Goal: Transaction & Acquisition: Book appointment/travel/reservation

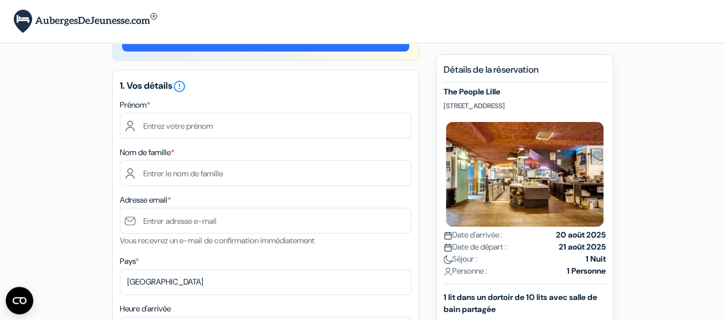
scroll to position [45, 0]
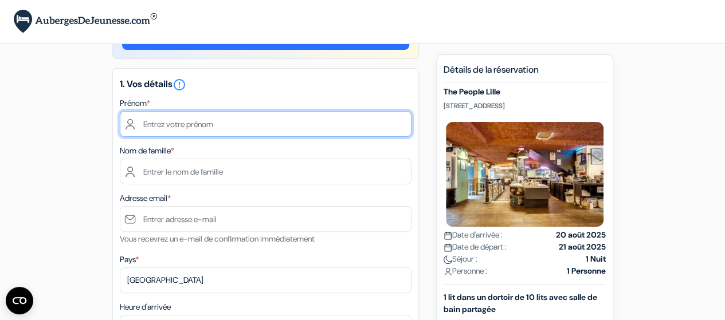
click at [208, 125] on input "text" at bounding box center [266, 124] width 292 height 26
type input "[PERSON_NAME]"
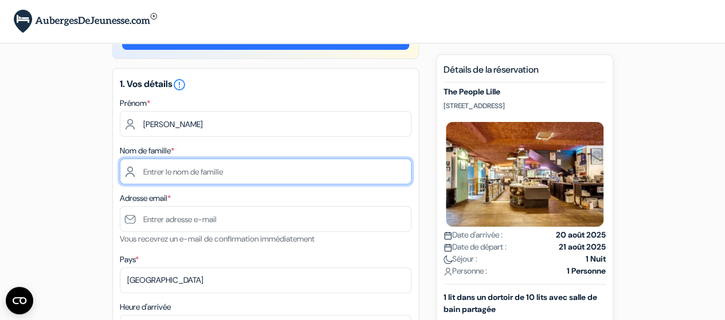
click at [185, 170] on input "text" at bounding box center [266, 172] width 292 height 26
type input "Bounar"
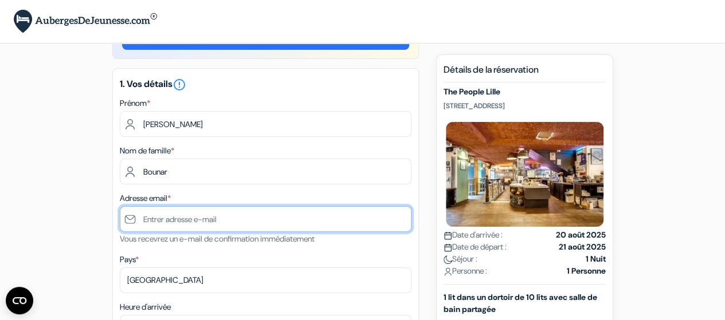
click at [174, 217] on input "text" at bounding box center [266, 219] width 292 height 26
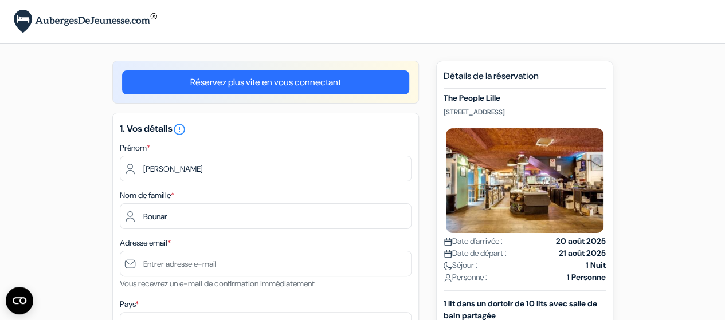
click at [272, 78] on link "Réservez plus vite en vous connectant" at bounding box center [265, 83] width 287 height 24
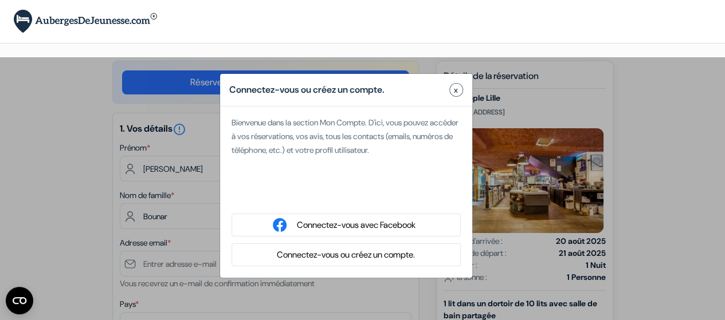
type input "[EMAIL_ADDRESS][DOMAIN_NAME]"
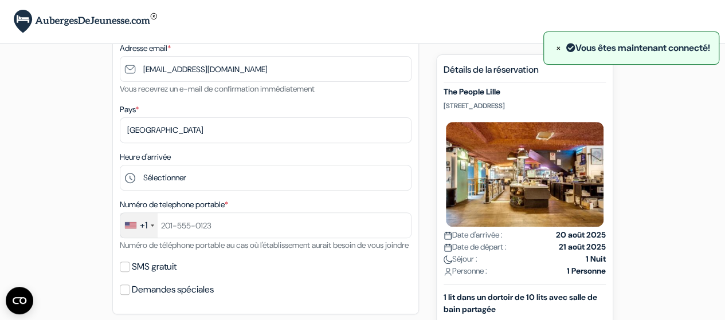
scroll to position [158, 0]
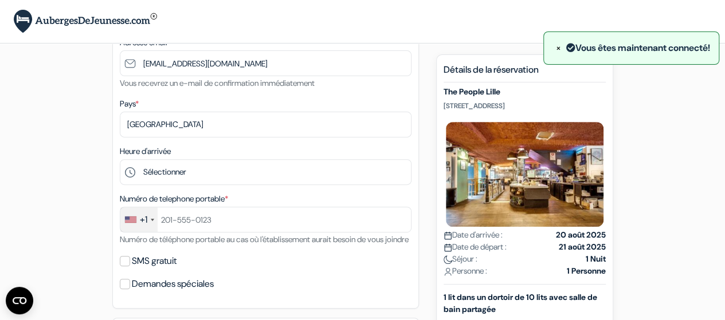
click at [146, 217] on div "+1" at bounding box center [143, 220] width 7 height 14
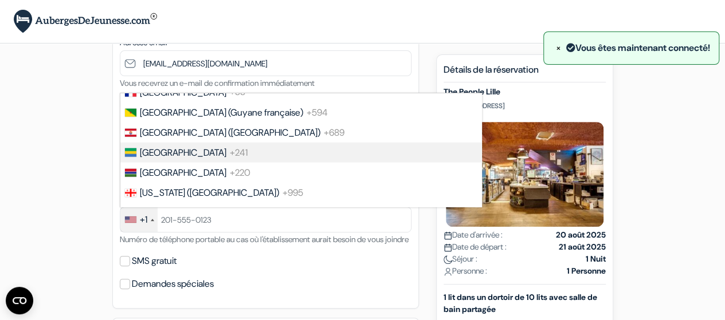
scroll to position [1602, 0]
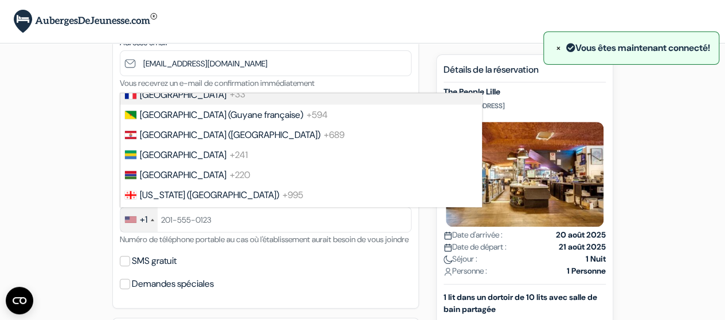
click at [230, 101] on span "+33" at bounding box center [237, 95] width 15 height 12
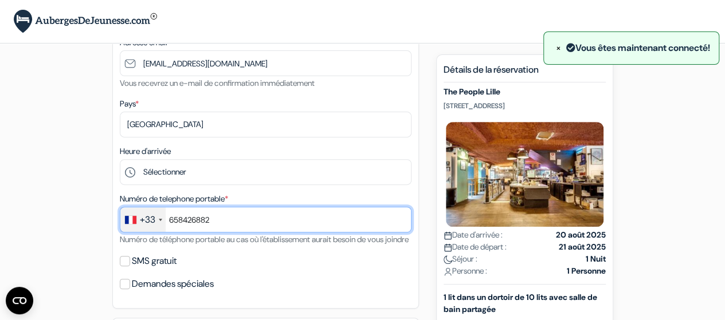
scroll to position [203, 0]
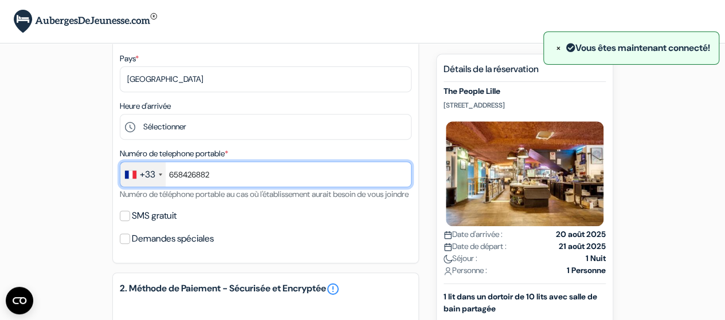
type input "658426882"
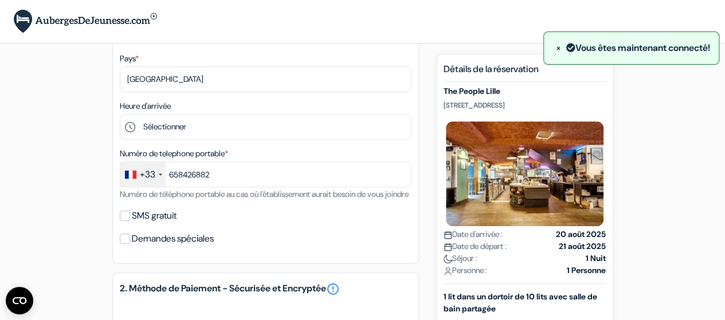
click at [254, 247] on div "Demandes spéciales" at bounding box center [266, 239] width 292 height 16
click at [127, 221] on input "SMS gratuit" at bounding box center [125, 216] width 10 height 10
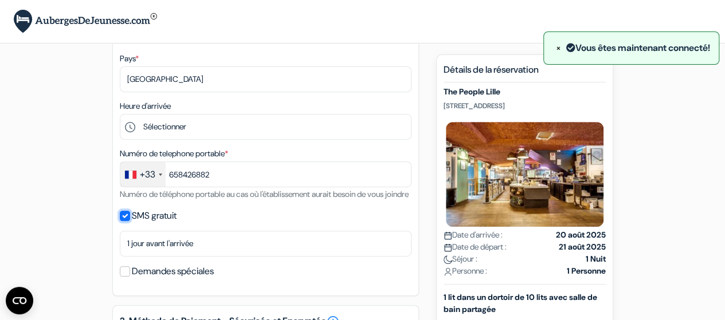
click at [124, 221] on input "SMS gratuit" at bounding box center [125, 216] width 10 height 10
checkbox input "false"
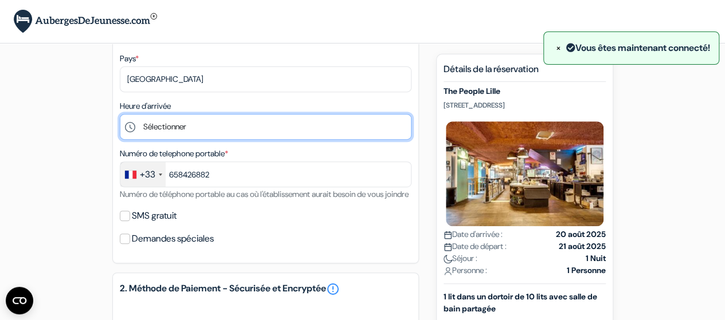
click at [165, 136] on select "Sélectionner 1:00 2:00 3:00 4:00 5:00 6:00 7:00 8:00 9:00 10:00 11:00 12:00 13:…" at bounding box center [266, 127] width 292 height 26
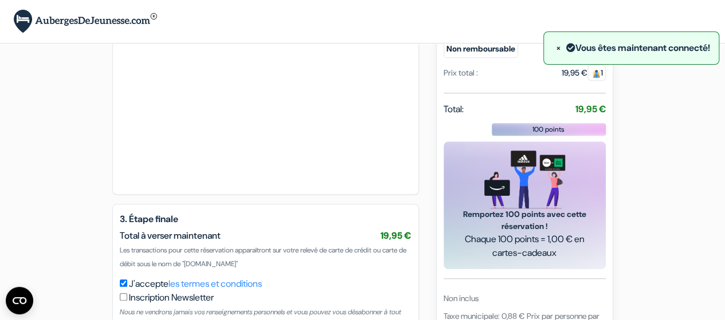
scroll to position [560, 0]
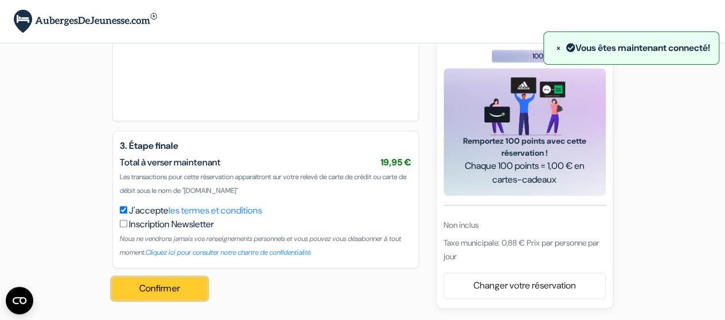
click at [191, 286] on button "Confirmer Loading..." at bounding box center [159, 289] width 95 height 22
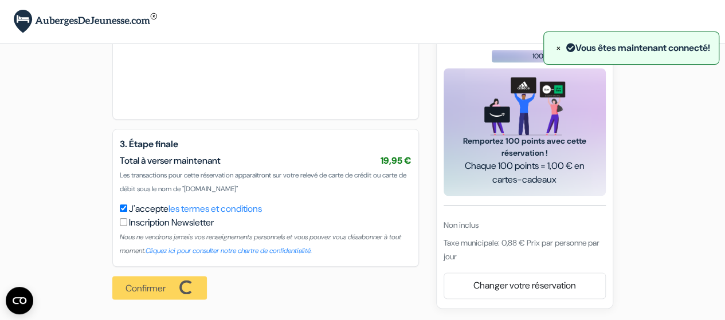
scroll to position [561, 0]
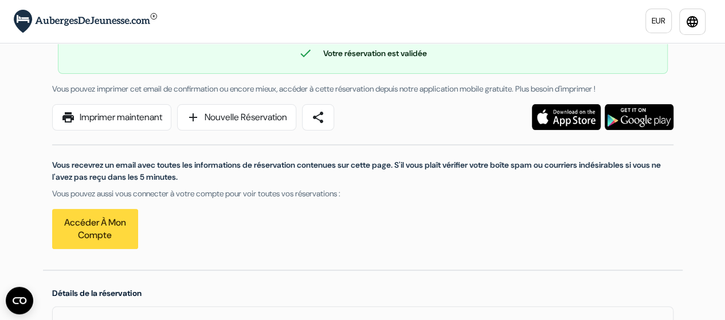
scroll to position [33, 0]
